Goal: Task Accomplishment & Management: Use online tool/utility

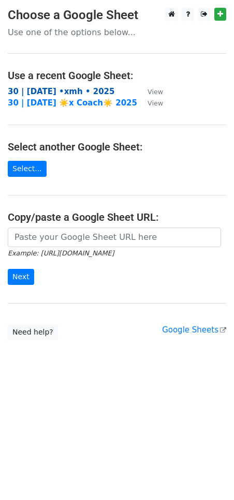
click at [52, 88] on strong "30 | oct 7 •xmh • 2025" at bounding box center [61, 91] width 107 height 9
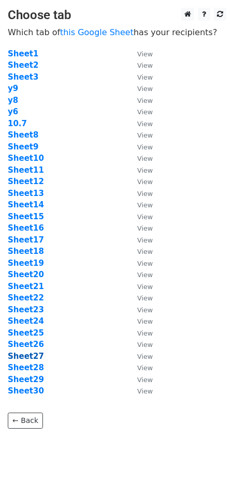
click at [25, 356] on strong "Sheet27" at bounding box center [26, 356] width 36 height 9
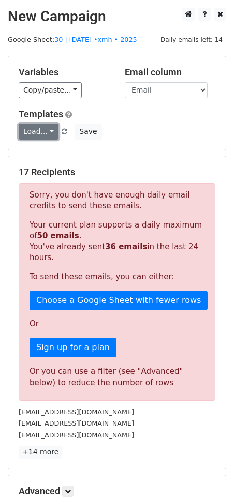
click at [41, 134] on link "Load..." at bounding box center [39, 132] width 40 height 16
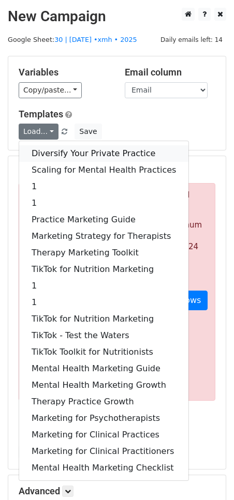
click at [44, 155] on link "Diversify Your Private Practice" at bounding box center [103, 153] width 169 height 17
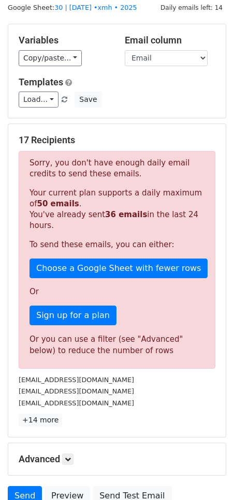
scroll to position [124, 0]
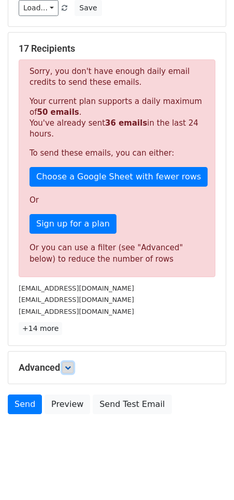
click at [64, 365] on link at bounding box center [67, 367] width 11 height 11
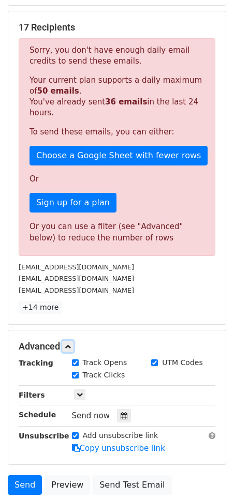
scroll to position [224, 0]
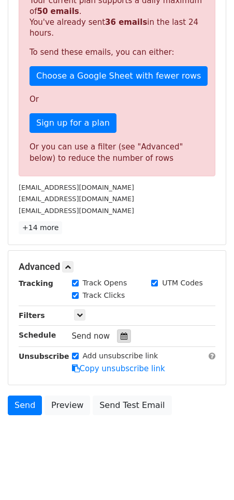
click at [122, 334] on icon at bounding box center [124, 336] width 7 height 7
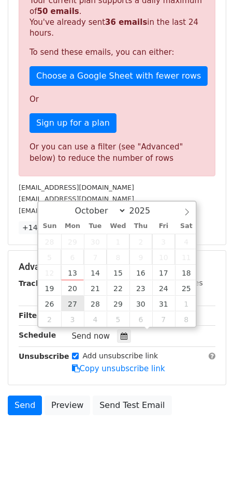
type input "2025-10-27 12:00"
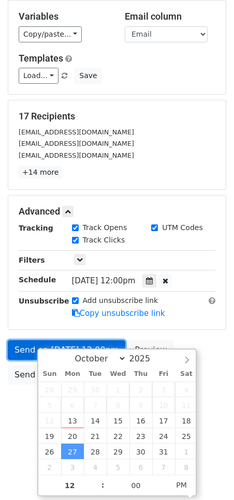
scroll to position [25, 0]
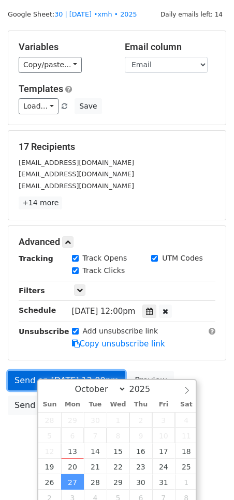
click at [18, 346] on form "Variables Copy/paste... {{Email}} Email column Email Templates Load... Diversif…" at bounding box center [117, 226] width 218 height 390
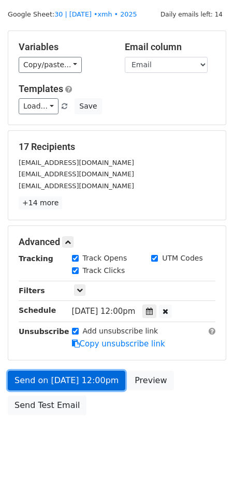
click at [26, 383] on link "Send on Oct 27 at 12:00pm" at bounding box center [66, 381] width 117 height 20
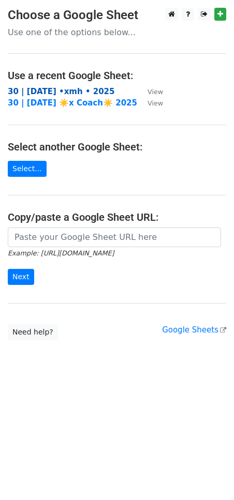
click at [68, 93] on strong "30 | [DATE] •xmh • 2025" at bounding box center [61, 91] width 107 height 9
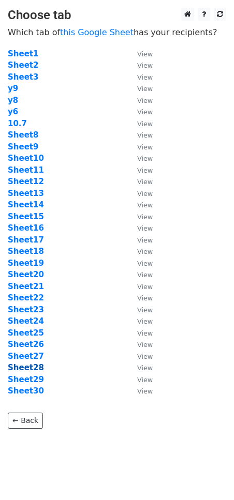
click at [31, 366] on strong "Sheet28" at bounding box center [26, 367] width 36 height 9
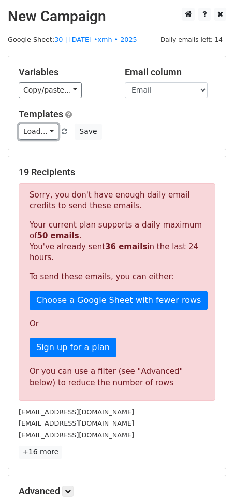
click at [37, 131] on link "Load..." at bounding box center [39, 132] width 40 height 16
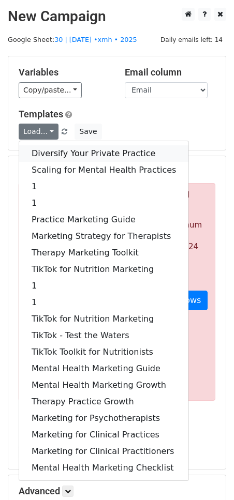
click at [59, 156] on link "Diversify Your Private Practice" at bounding box center [103, 153] width 169 height 17
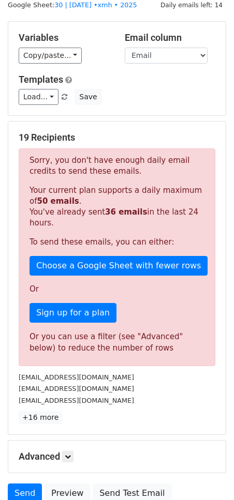
scroll to position [124, 0]
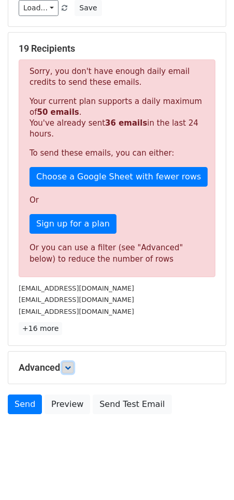
click at [67, 365] on icon at bounding box center [68, 368] width 6 height 6
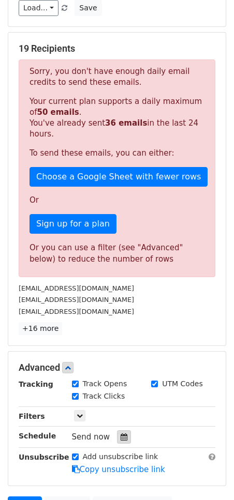
click at [117, 434] on div at bounding box center [124, 436] width 14 height 13
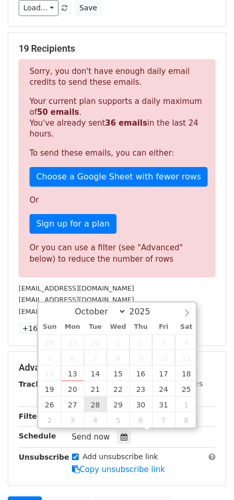
type input "2025-10-28 12:00"
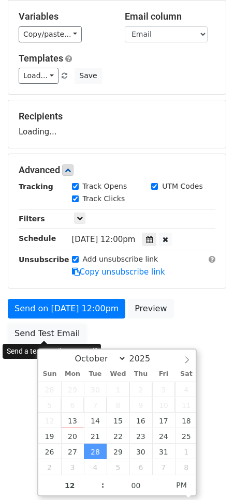
scroll to position [0, 0]
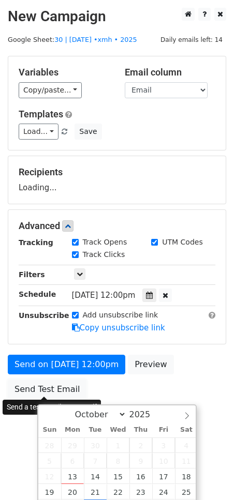
click at [39, 321] on form "Variables Copy/paste... {{Email}} Email column Email Templates Load... Diversif…" at bounding box center [117, 230] width 218 height 349
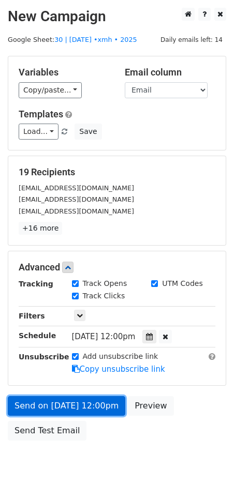
click at [36, 396] on link "Send on Oct 28 at 12:00pm" at bounding box center [66, 406] width 117 height 20
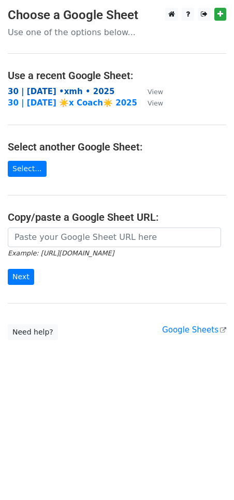
click at [56, 90] on strong "30 | [DATE] •xmh • 2025" at bounding box center [61, 91] width 107 height 9
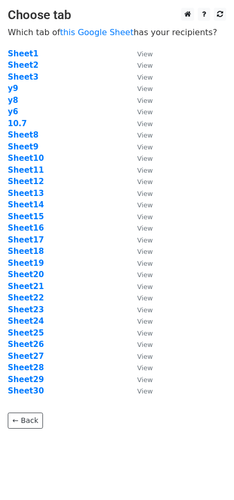
scroll to position [11, 0]
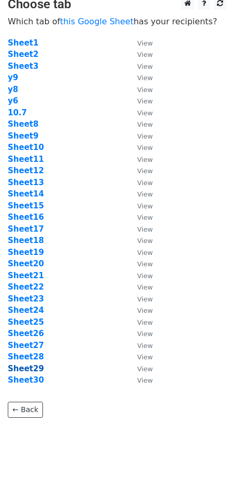
click at [34, 367] on strong "Sheet29" at bounding box center [26, 368] width 36 height 9
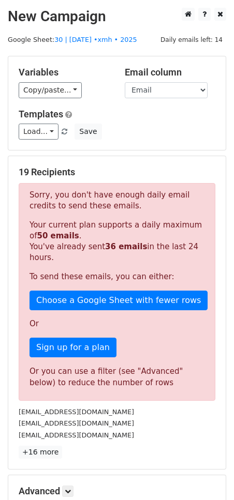
click at [34, 121] on div "Templates Load... Diversify Your Private Practice Scaling for Mental Health Pra…" at bounding box center [117, 125] width 212 height 32
drag, startPoint x: 48, startPoint y: 128, endPoint x: 49, endPoint y: 140, distance: 12.5
click at [48, 128] on link "Load..." at bounding box center [39, 132] width 40 height 16
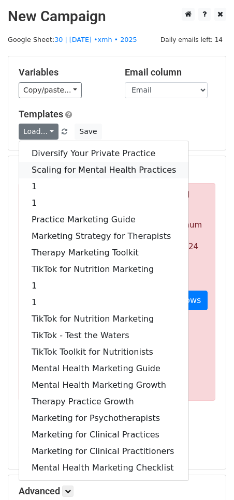
click at [63, 168] on link "Scaling for Mental Health Practices" at bounding box center [103, 170] width 169 height 17
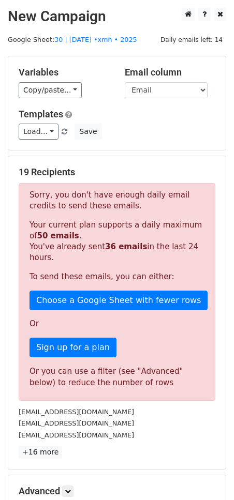
scroll to position [124, 0]
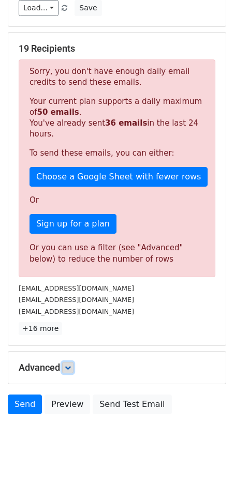
click at [67, 362] on link at bounding box center [67, 367] width 11 height 11
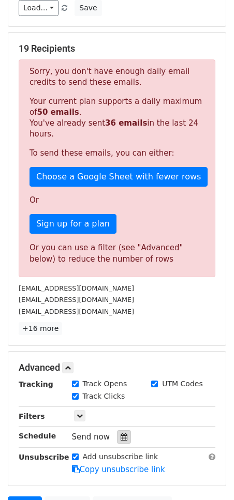
click at [121, 434] on icon at bounding box center [124, 436] width 7 height 7
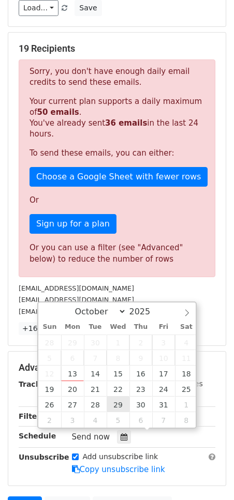
type input "2025-10-29 12:00"
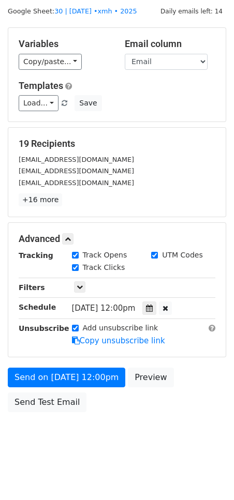
scroll to position [0, 0]
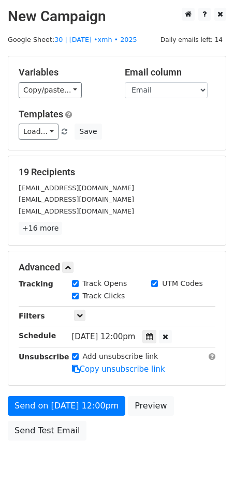
click at [22, 365] on body "New Campaign Daily emails left: 14 Google Sheet: 30 | oct 7 •xmh • 2025 Variabl…" at bounding box center [117, 248] width 234 height 480
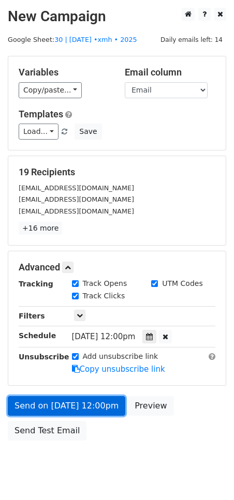
click at [50, 403] on link "Send on Oct 29 at 12:00pm" at bounding box center [66, 406] width 117 height 20
